Goal: Answer question/provide support

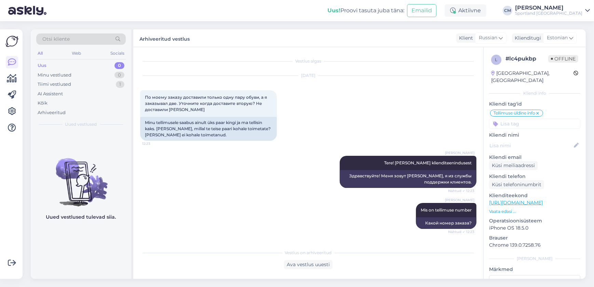
scroll to position [210, 0]
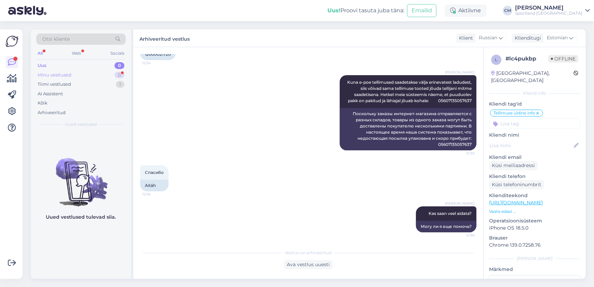
click at [113, 78] on div "Minu vestlused 0" at bounding box center [81, 75] width 90 height 10
click at [113, 80] on div "Tiimi vestlused 1" at bounding box center [81, 85] width 90 height 10
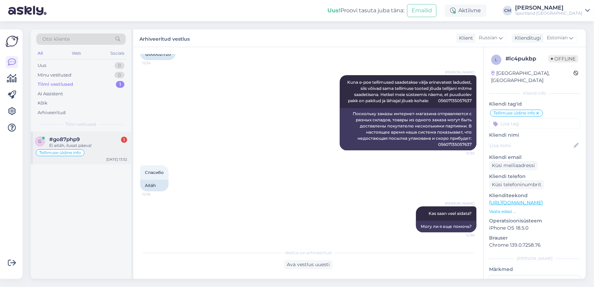
click at [95, 145] on div "Ei aitäh, ilusat päeva!" at bounding box center [88, 145] width 78 height 6
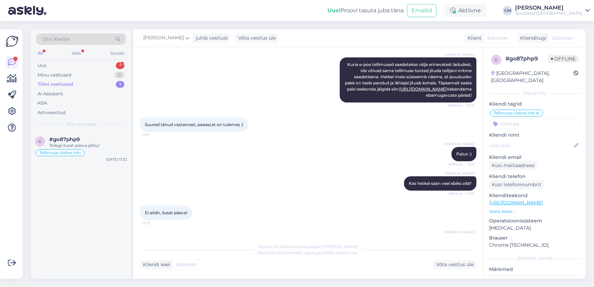
scroll to position [168, 0]
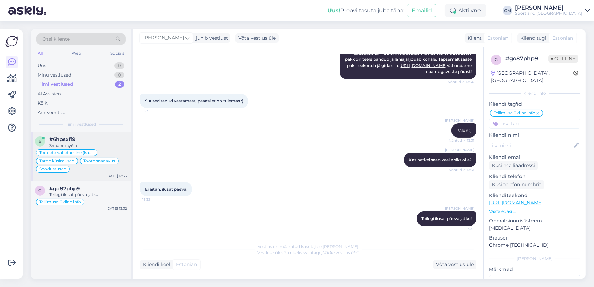
click at [108, 144] on div "Здравствуйте" at bounding box center [88, 145] width 78 height 6
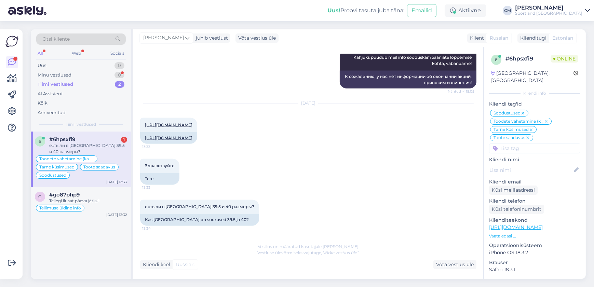
scroll to position [4934, 0]
click at [192, 135] on link "[URL][DOMAIN_NAME]" at bounding box center [168, 137] width 47 height 5
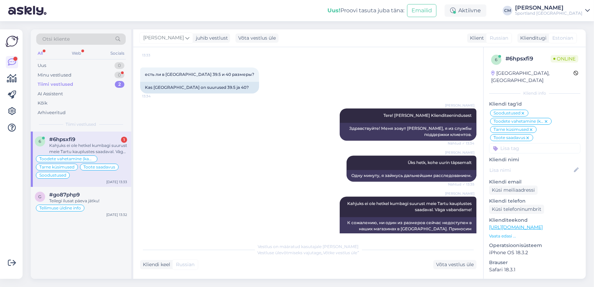
scroll to position [5076, 0]
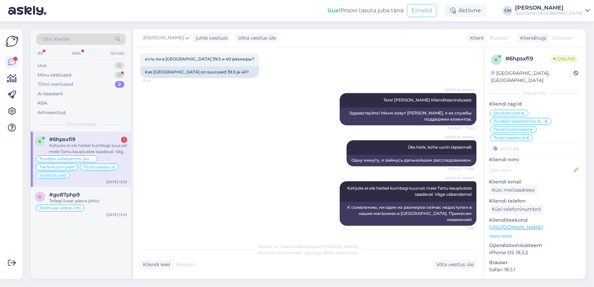
click at [87, 144] on div "Kahjuks ei ole hetkel kumbagi suurust meie Tartu kauplustes saadaval. Väga vaba…" at bounding box center [88, 148] width 78 height 12
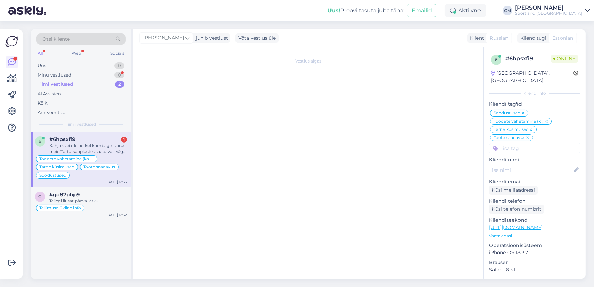
scroll to position [4887, 0]
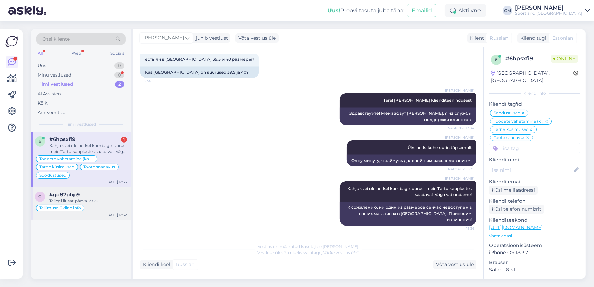
click at [78, 195] on span "#go87php9" at bounding box center [64, 195] width 30 height 6
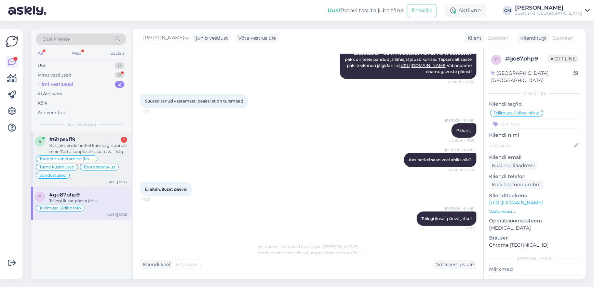
click at [88, 158] on span "Toodete vahetamine (kauplus)" at bounding box center [66, 159] width 55 height 4
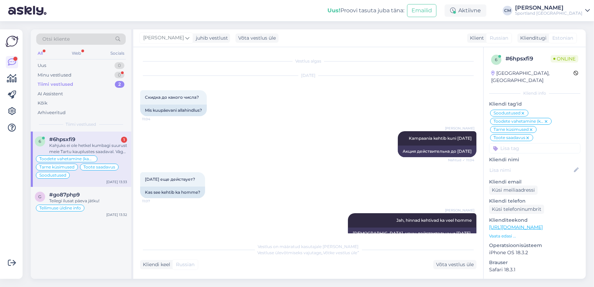
scroll to position [4844, 0]
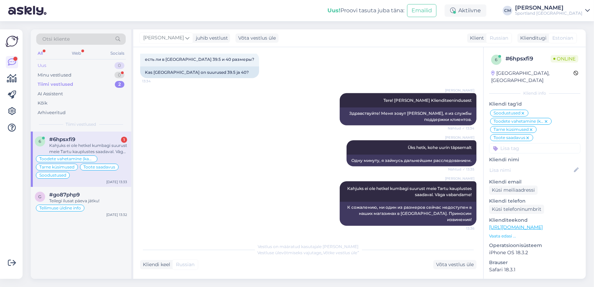
click at [101, 66] on div "Uus 0" at bounding box center [81, 66] width 90 height 10
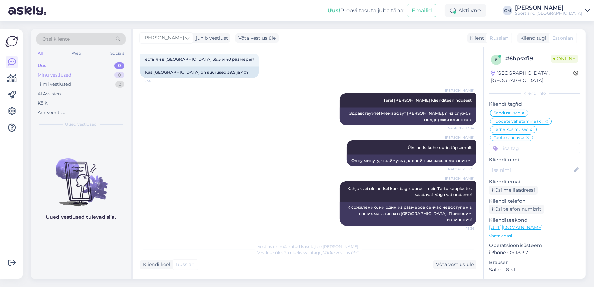
click at [101, 70] on div "Minu vestlused 0" at bounding box center [81, 75] width 90 height 10
click at [103, 78] on div "Minu vestlused 0" at bounding box center [81, 75] width 90 height 10
click at [102, 82] on div "Tiimi vestlused 2" at bounding box center [81, 85] width 90 height 10
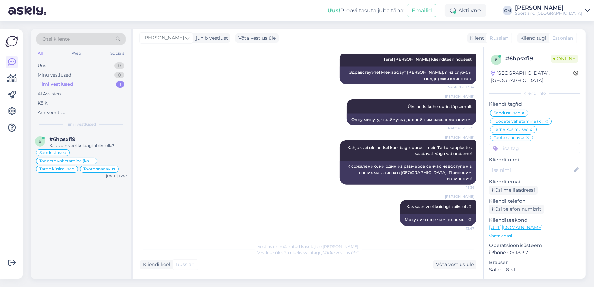
scroll to position [4928, 0]
click at [117, 154] on div "Soodustused Toodete vahetamine (kauplus) Tarne küsimused Toote saadavus" at bounding box center [81, 161] width 92 height 25
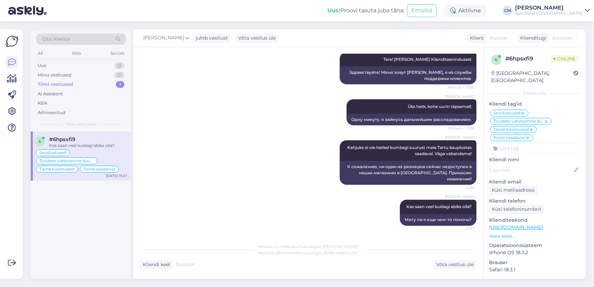
scroll to position [4887, 0]
click at [76, 35] on div "Otsi kliente" at bounding box center [81, 38] width 90 height 11
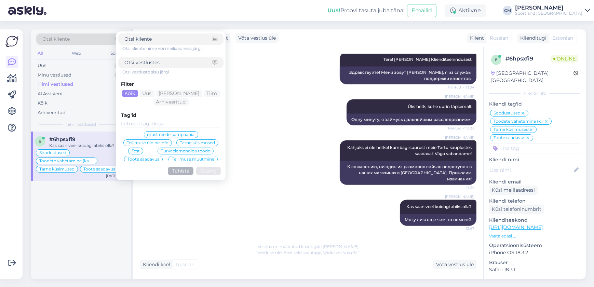
click at [139, 62] on input at bounding box center [168, 62] width 88 height 7
paste input "4000482290"
type input "4000482290"
click button "Otsing" at bounding box center [208, 171] width 25 height 9
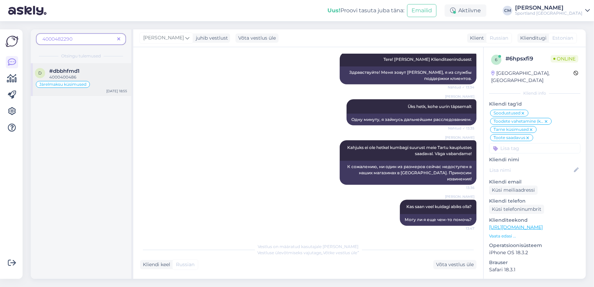
click at [102, 74] on div "4000400486" at bounding box center [88, 77] width 78 height 6
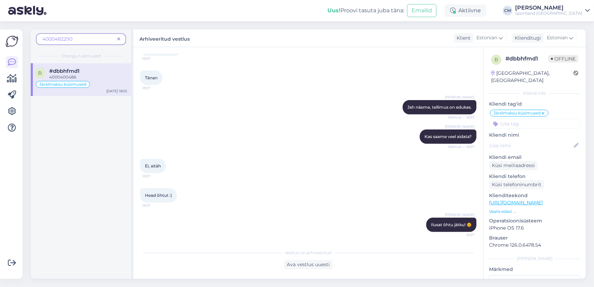
scroll to position [240, 0]
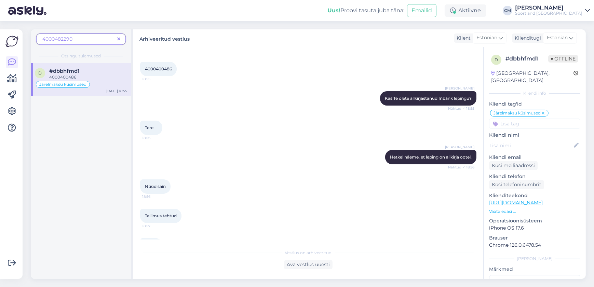
click at [93, 40] on span "4000482290" at bounding box center [78, 39] width 72 height 7
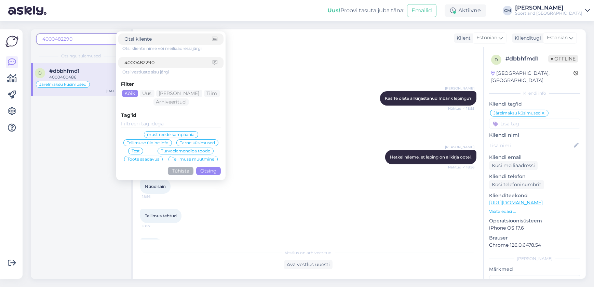
click at [182, 71] on div "Otsi vestluste sisu järgi" at bounding box center [172, 72] width 101 height 6
click at [177, 65] on input "4000482290" at bounding box center [168, 62] width 88 height 7
type input "4000482290"
click button "Otsing" at bounding box center [208, 171] width 25 height 9
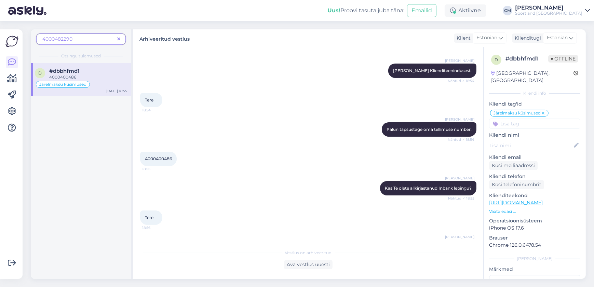
scroll to position [147, 0]
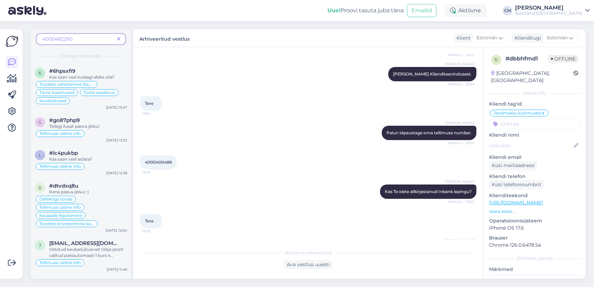
click at [119, 36] on span at bounding box center [118, 39] width 9 height 7
